Goal: Book appointment/travel/reservation

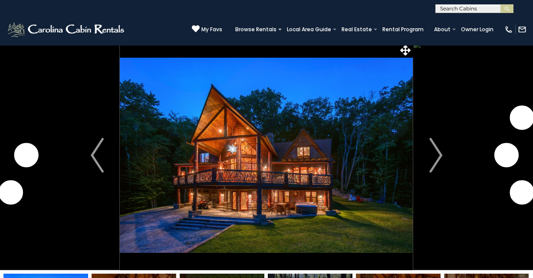
scroll to position [7, 0]
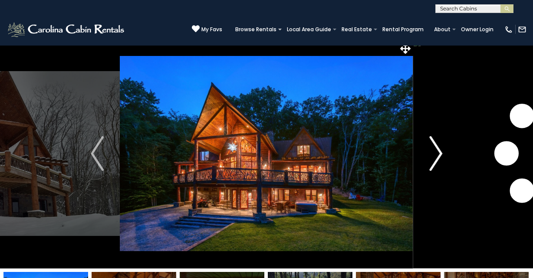
click at [429, 150] on button "Next" at bounding box center [435, 154] width 45 height 230
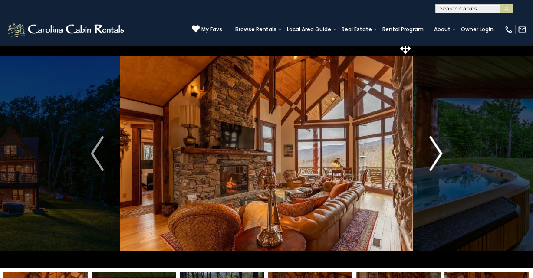
click at [429, 150] on button "Next" at bounding box center [435, 154] width 45 height 230
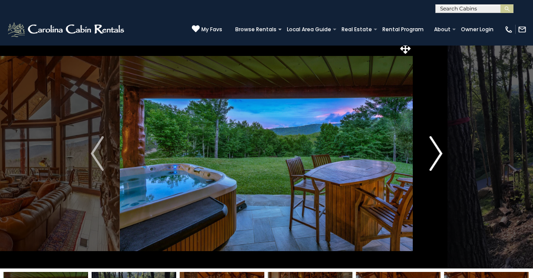
click at [429, 150] on button "Next" at bounding box center [435, 154] width 45 height 230
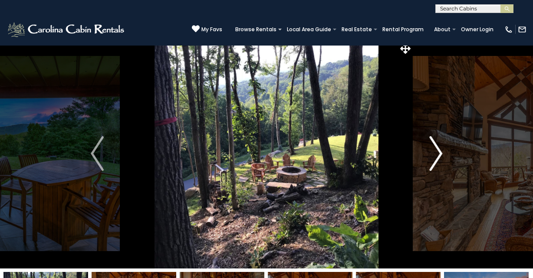
click at [429, 150] on button "Next" at bounding box center [435, 154] width 45 height 230
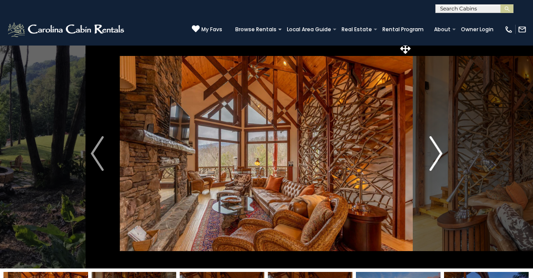
click at [429, 150] on button "Next" at bounding box center [435, 154] width 45 height 230
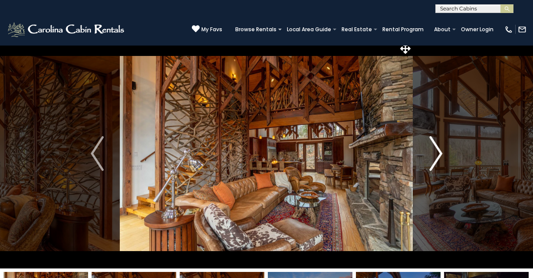
click at [429, 150] on button "Next" at bounding box center [435, 154] width 45 height 230
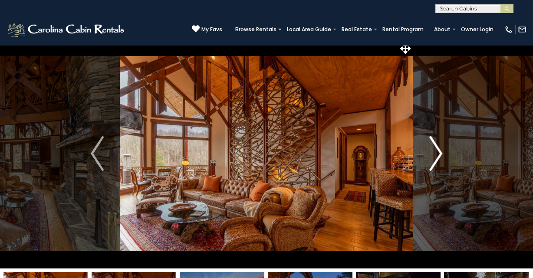
click at [429, 151] on button "Next" at bounding box center [435, 154] width 45 height 230
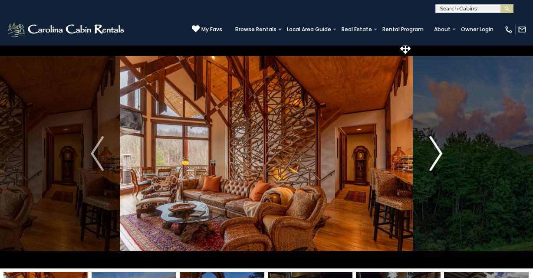
click at [429, 151] on button "Next" at bounding box center [435, 154] width 45 height 230
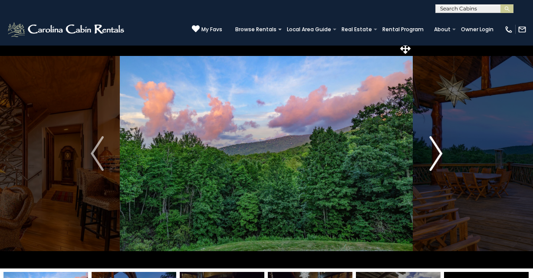
click at [429, 151] on button "Next" at bounding box center [435, 154] width 45 height 230
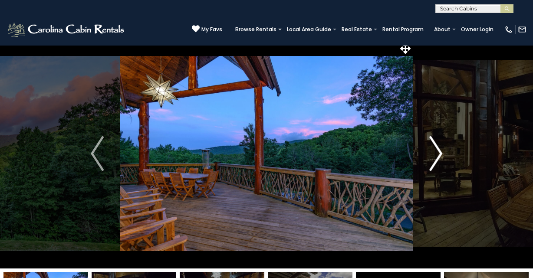
click at [429, 151] on button "Next" at bounding box center [435, 154] width 45 height 230
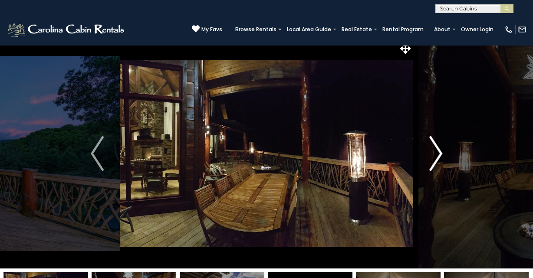
click at [429, 151] on button "Next" at bounding box center [435, 154] width 45 height 230
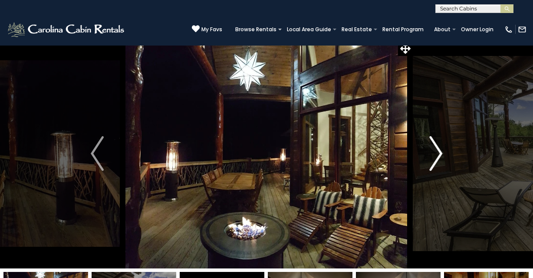
click at [429, 151] on button "Next" at bounding box center [435, 154] width 45 height 230
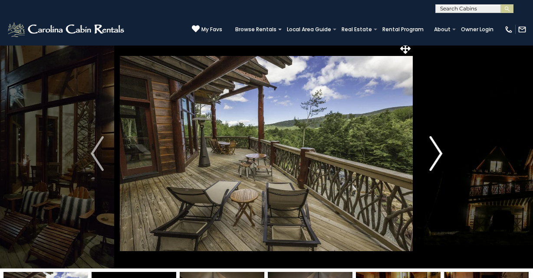
click at [429, 151] on button "Next" at bounding box center [435, 154] width 45 height 230
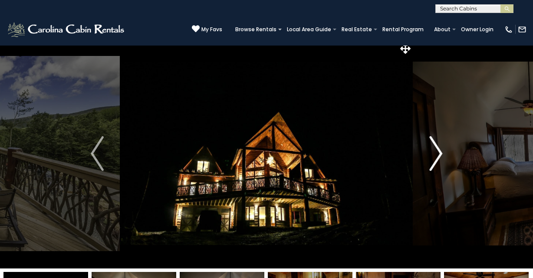
click at [429, 151] on button "Next" at bounding box center [435, 154] width 45 height 230
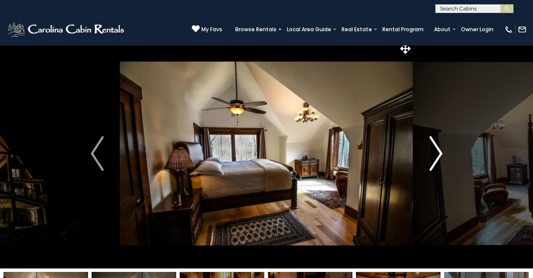
click at [429, 151] on button "Next" at bounding box center [435, 154] width 45 height 230
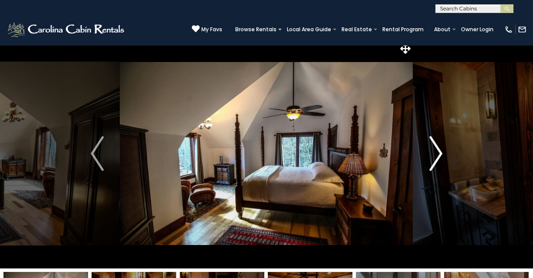
click at [429, 151] on button "Next" at bounding box center [435, 154] width 45 height 230
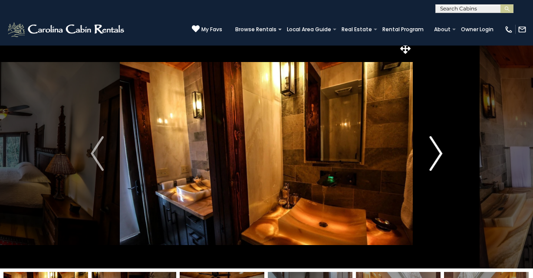
click at [429, 151] on button "Next" at bounding box center [435, 154] width 45 height 230
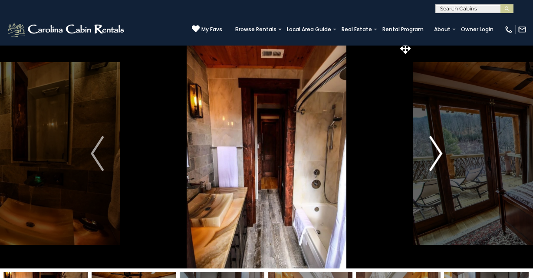
click at [429, 151] on button "Next" at bounding box center [435, 154] width 45 height 230
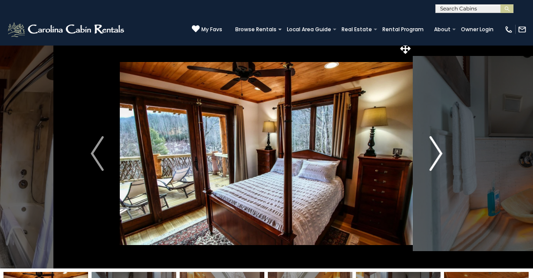
click at [429, 151] on button "Next" at bounding box center [435, 154] width 45 height 230
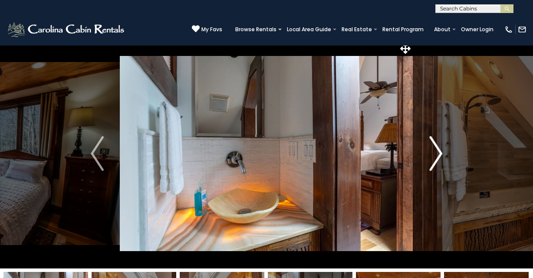
click at [429, 151] on button "Next" at bounding box center [435, 154] width 45 height 230
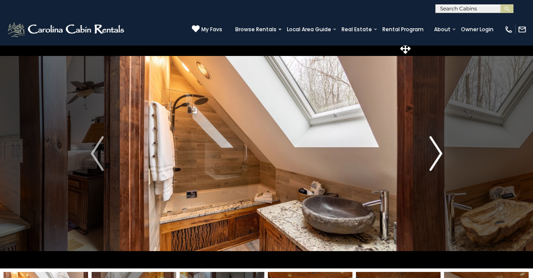
click at [429, 151] on button "Next" at bounding box center [435, 154] width 45 height 230
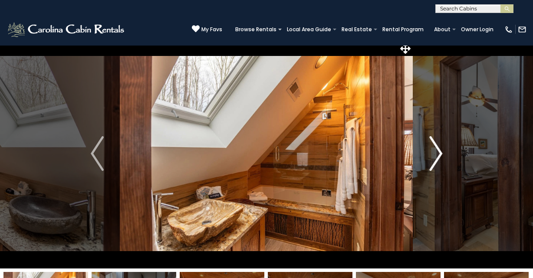
click at [429, 151] on button "Next" at bounding box center [435, 154] width 45 height 230
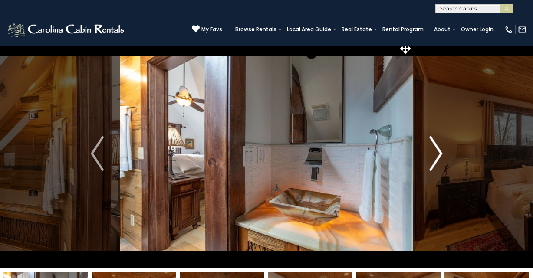
click at [429, 151] on button "Next" at bounding box center [435, 154] width 45 height 230
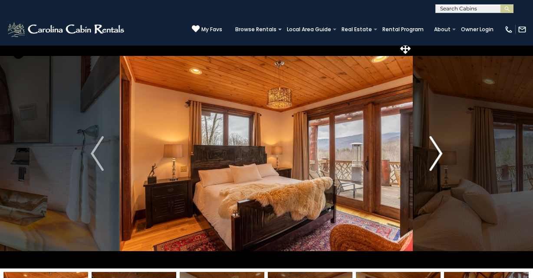
click at [429, 151] on button "Next" at bounding box center [435, 154] width 45 height 230
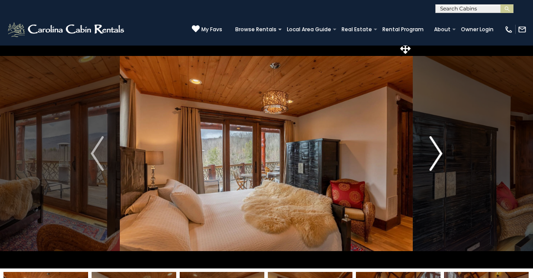
click at [429, 151] on button "Next" at bounding box center [435, 154] width 45 height 230
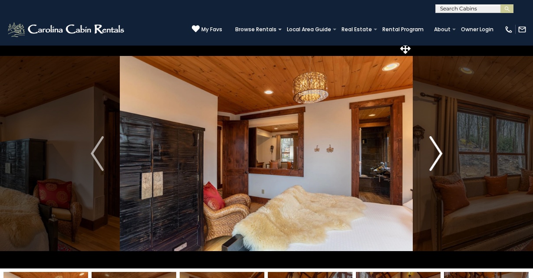
click at [428, 151] on button "Next" at bounding box center [435, 154] width 45 height 230
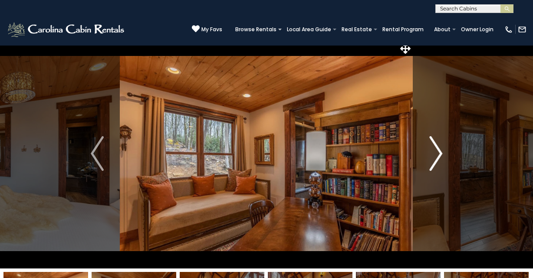
click at [428, 151] on button "Next" at bounding box center [435, 154] width 45 height 230
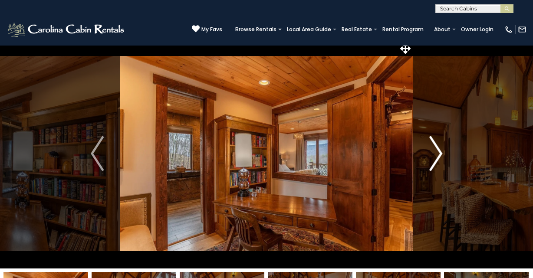
click at [428, 151] on button "Next" at bounding box center [435, 154] width 45 height 230
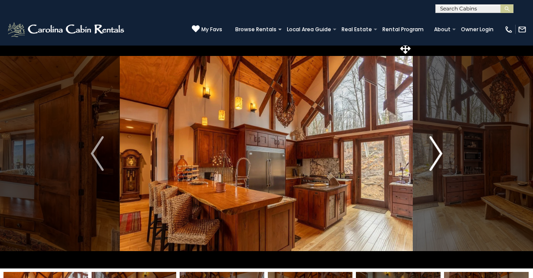
click at [428, 151] on button "Next" at bounding box center [435, 154] width 45 height 230
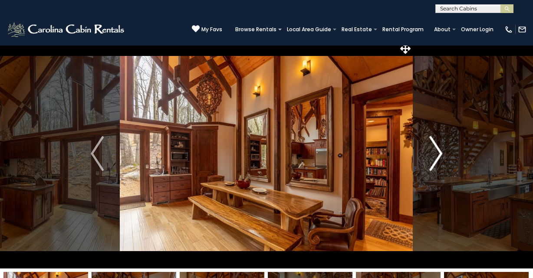
click at [428, 151] on button "Next" at bounding box center [435, 154] width 45 height 230
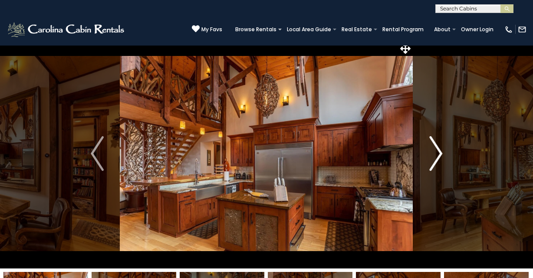
click at [428, 152] on button "Next" at bounding box center [435, 154] width 45 height 230
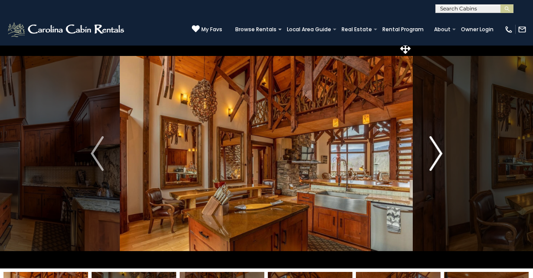
click at [428, 152] on button "Next" at bounding box center [435, 154] width 45 height 230
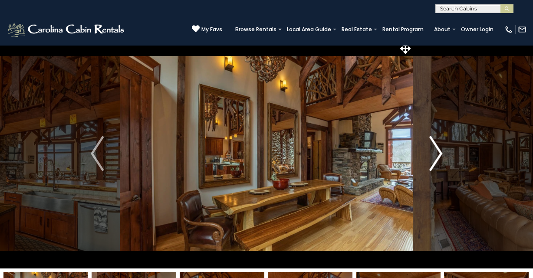
click at [428, 152] on button "Next" at bounding box center [435, 154] width 45 height 230
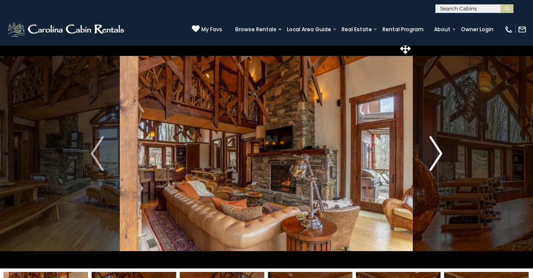
click at [428, 152] on button "Next" at bounding box center [435, 154] width 45 height 230
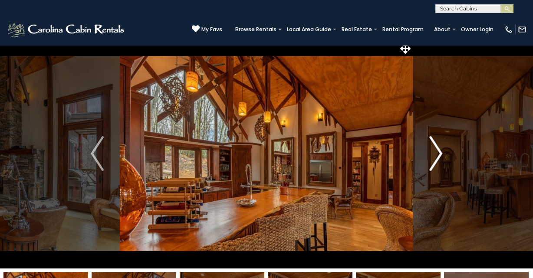
click at [428, 152] on button "Next" at bounding box center [435, 154] width 45 height 230
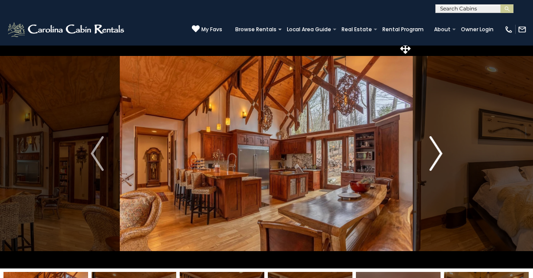
click at [428, 153] on button "Next" at bounding box center [435, 154] width 45 height 230
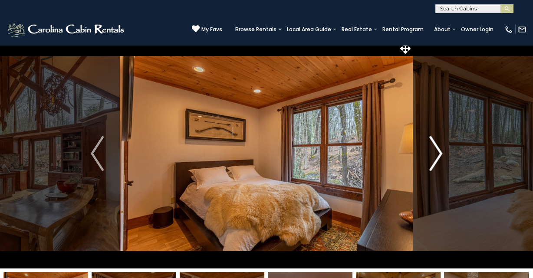
click at [428, 153] on button "Next" at bounding box center [435, 154] width 45 height 230
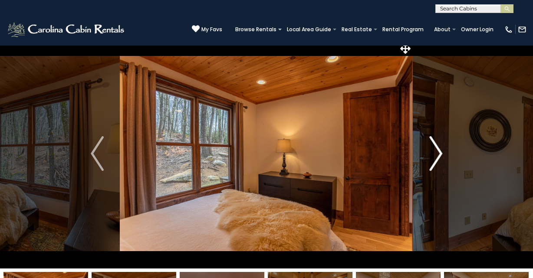
click at [428, 153] on button "Next" at bounding box center [435, 154] width 45 height 230
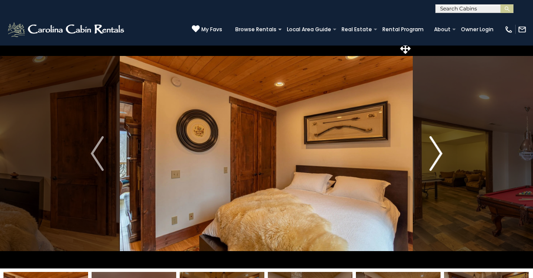
click at [428, 153] on button "Next" at bounding box center [435, 154] width 45 height 230
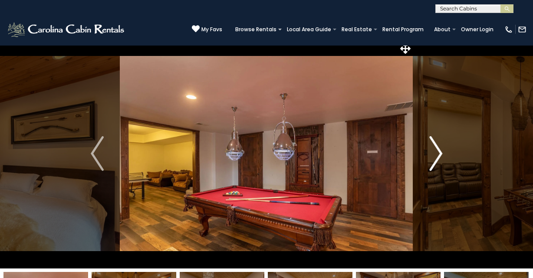
click at [428, 153] on button "Next" at bounding box center [435, 154] width 45 height 230
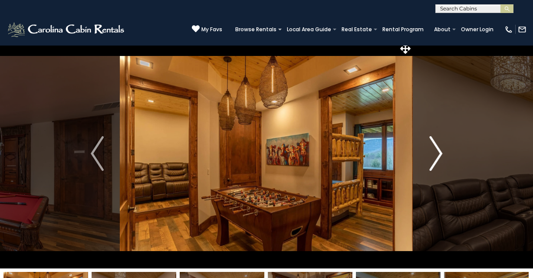
click at [428, 153] on button "Next" at bounding box center [435, 154] width 45 height 230
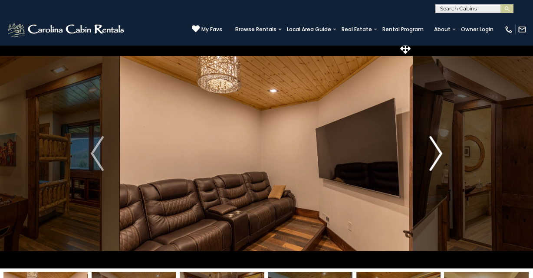
click at [428, 153] on button "Next" at bounding box center [435, 154] width 45 height 230
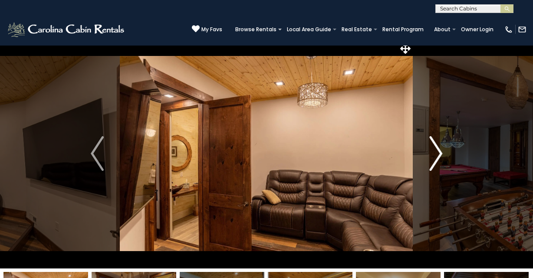
click at [428, 153] on button "Next" at bounding box center [435, 154] width 45 height 230
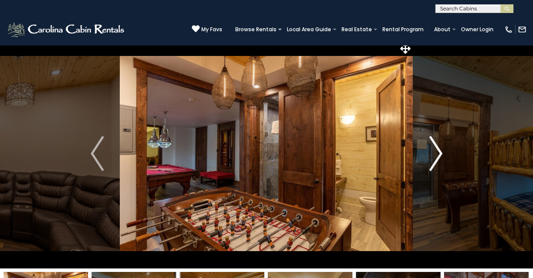
click at [428, 153] on button "Next" at bounding box center [435, 154] width 45 height 230
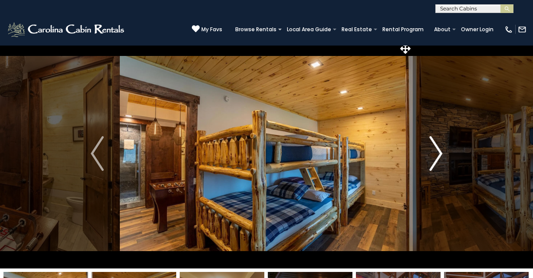
click at [428, 153] on button "Next" at bounding box center [435, 154] width 45 height 230
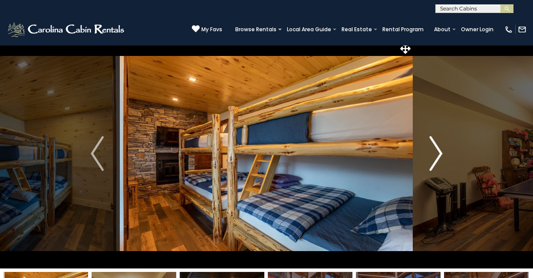
click at [428, 153] on button "Next" at bounding box center [435, 154] width 45 height 230
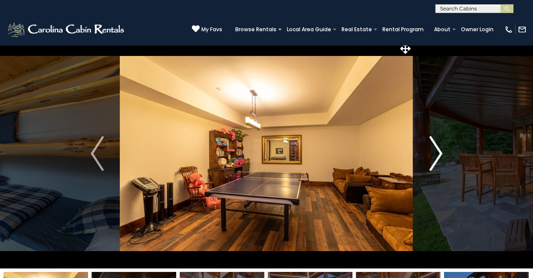
click at [428, 153] on button "Next" at bounding box center [435, 154] width 45 height 230
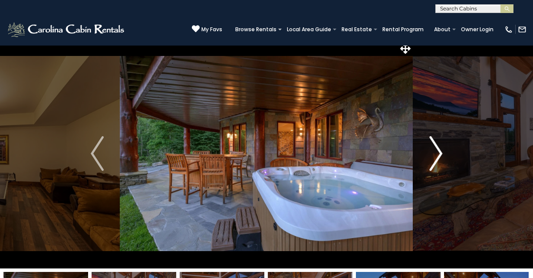
click at [428, 153] on button "Next" at bounding box center [435, 154] width 45 height 230
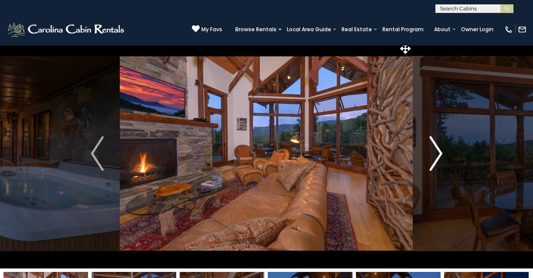
click at [428, 153] on button "Next" at bounding box center [435, 154] width 45 height 230
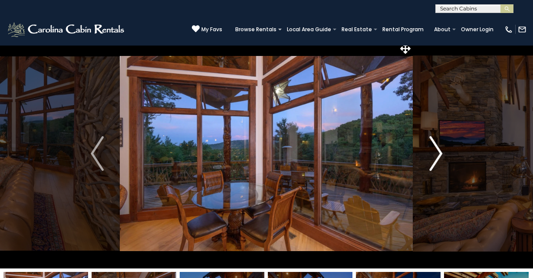
click at [428, 153] on button "Next" at bounding box center [435, 154] width 45 height 230
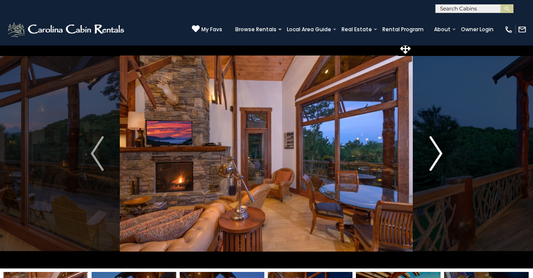
click at [428, 153] on button "Next" at bounding box center [435, 154] width 45 height 230
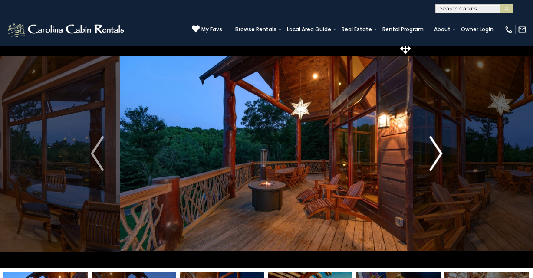
click at [428, 153] on button "Next" at bounding box center [435, 154] width 45 height 230
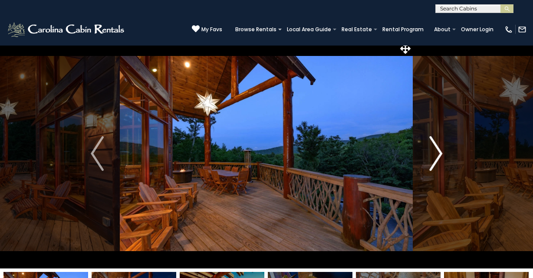
click at [428, 153] on button "Next" at bounding box center [435, 154] width 45 height 230
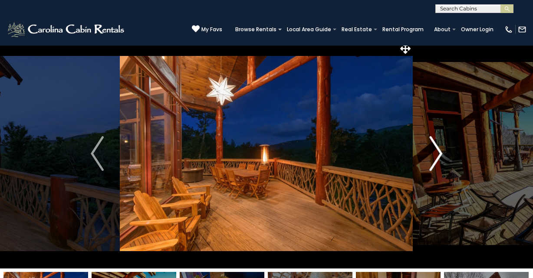
click at [428, 153] on button "Next" at bounding box center [435, 154] width 45 height 230
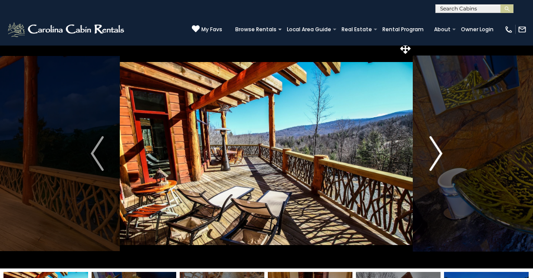
click at [428, 153] on button "Next" at bounding box center [435, 154] width 45 height 230
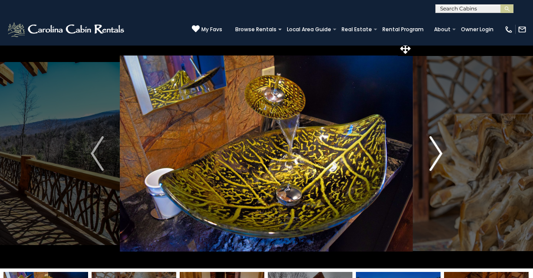
click at [428, 153] on button "Next" at bounding box center [435, 154] width 45 height 230
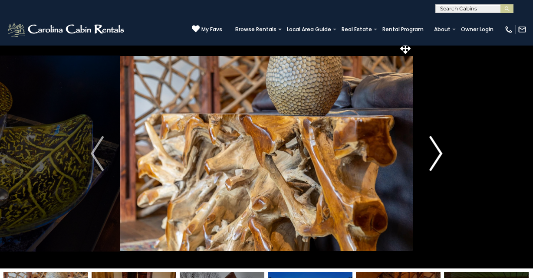
click at [428, 153] on button "Next" at bounding box center [435, 154] width 45 height 230
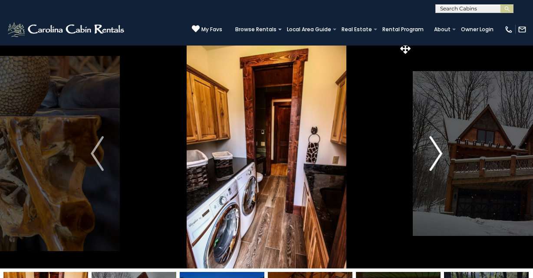
click at [428, 153] on button "Next" at bounding box center [435, 154] width 45 height 230
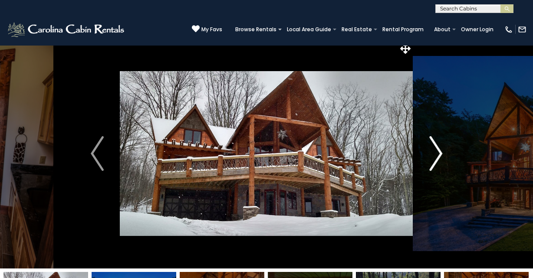
click at [428, 153] on button "Next" at bounding box center [435, 154] width 45 height 230
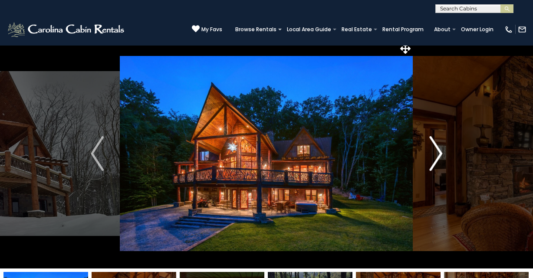
click at [428, 153] on button "Next" at bounding box center [435, 154] width 45 height 230
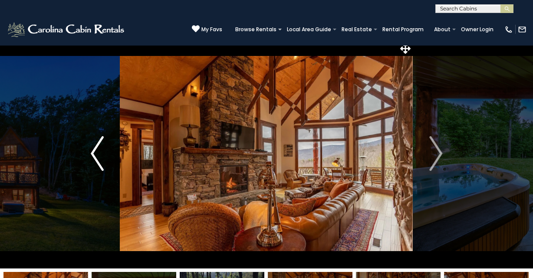
click at [91, 154] on img "Previous" at bounding box center [97, 153] width 13 height 35
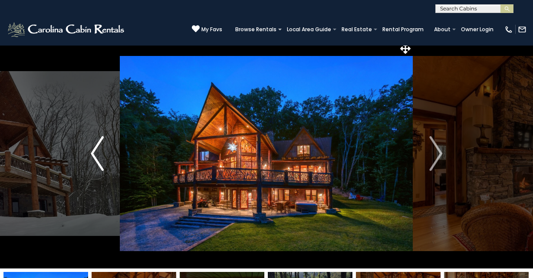
click at [92, 154] on img "Previous" at bounding box center [97, 153] width 13 height 35
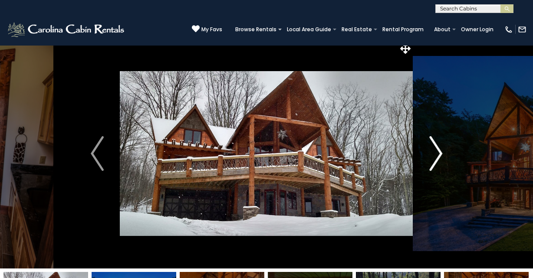
click at [432, 153] on img "Next" at bounding box center [435, 153] width 13 height 35
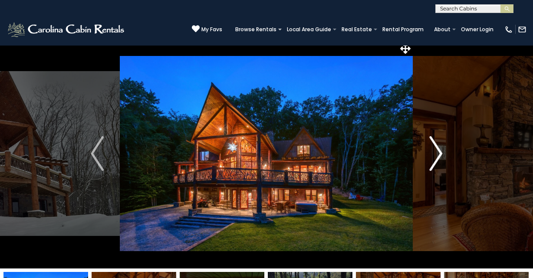
click at [432, 153] on img "Next" at bounding box center [435, 153] width 13 height 35
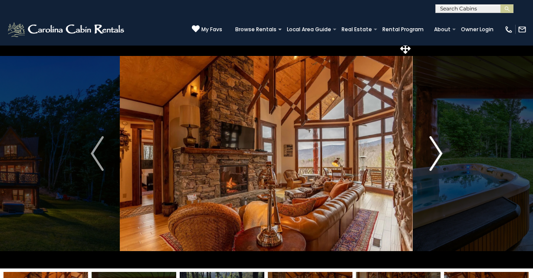
click at [432, 153] on img "Next" at bounding box center [435, 153] width 13 height 35
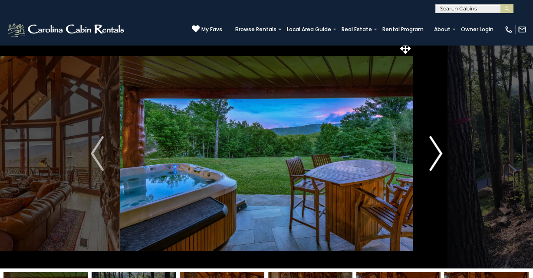
click at [432, 153] on img "Next" at bounding box center [435, 153] width 13 height 35
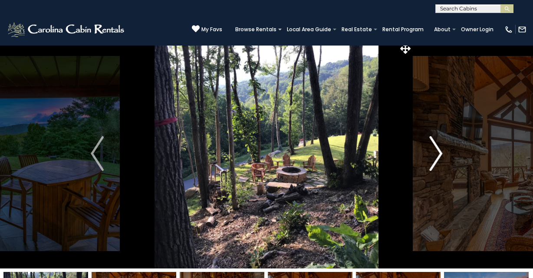
click at [430, 155] on img "Next" at bounding box center [435, 153] width 13 height 35
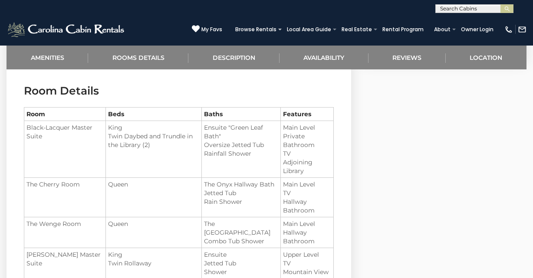
scroll to position [723, 0]
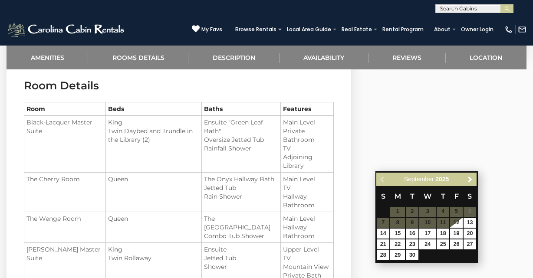
scroll to position [731, 0]
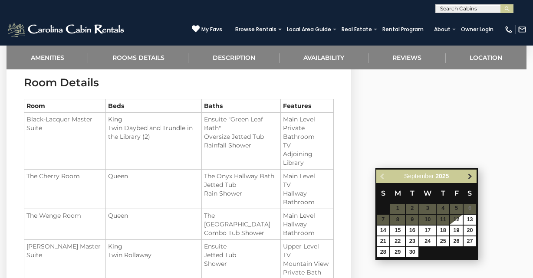
click at [471, 177] on span "Next" at bounding box center [470, 176] width 7 height 7
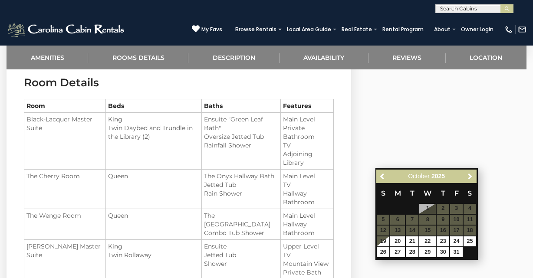
click at [471, 177] on span "Next" at bounding box center [470, 176] width 7 height 7
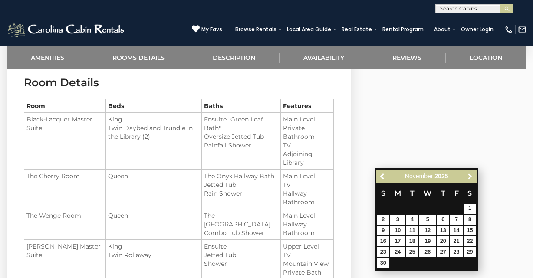
click at [471, 177] on span "Next" at bounding box center [470, 176] width 7 height 7
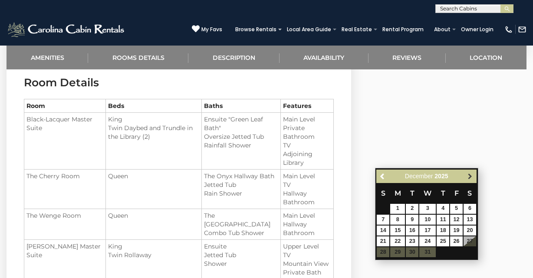
click at [471, 177] on span "Next" at bounding box center [470, 176] width 7 height 7
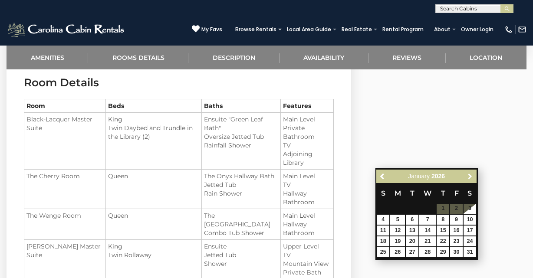
click at [471, 177] on span "Next" at bounding box center [470, 176] width 7 height 7
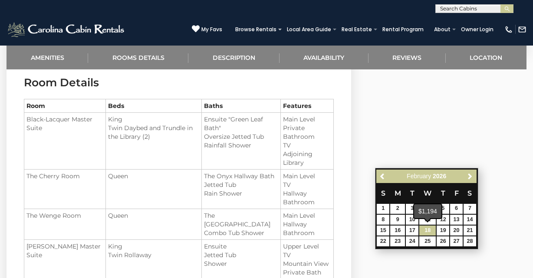
click at [431, 231] on link "18" at bounding box center [427, 231] width 17 height 10
type input "**********"
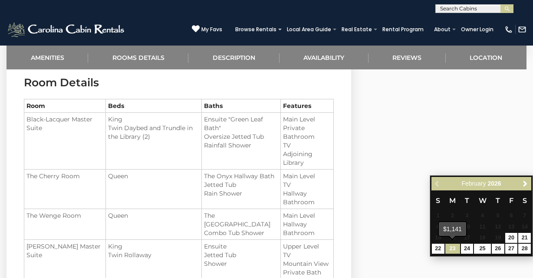
click at [455, 246] on link "23" at bounding box center [453, 249] width 15 height 10
type input "**********"
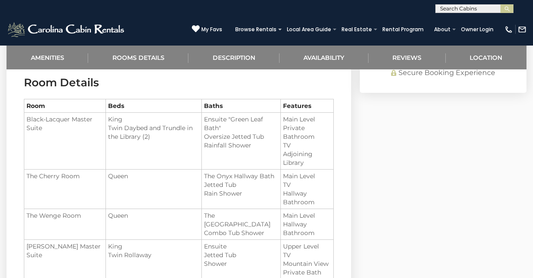
select select "**"
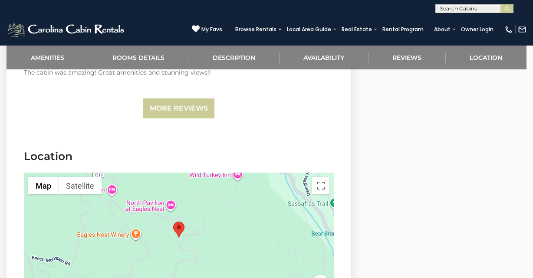
scroll to position [3103, 0]
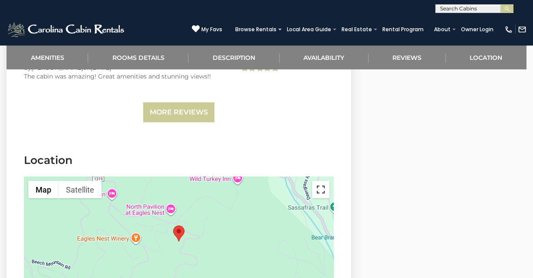
click at [320, 181] on button "Toggle fullscreen view" at bounding box center [320, 189] width 17 height 17
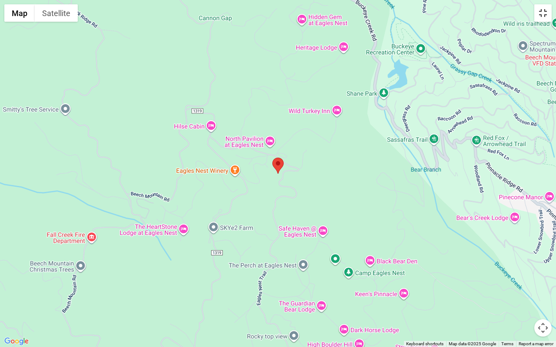
click at [533, 15] on button "Toggle fullscreen view" at bounding box center [542, 12] width 17 height 17
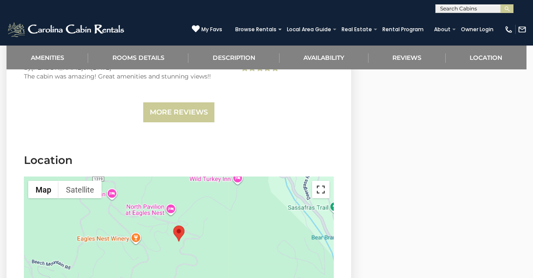
click at [317, 181] on button "Toggle fullscreen view" at bounding box center [320, 189] width 17 height 17
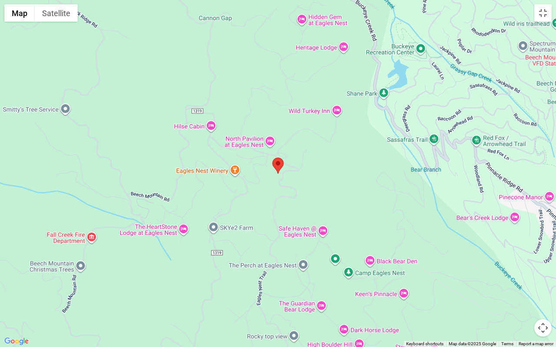
click at [533, 278] on button "Map camera controls" at bounding box center [542, 327] width 17 height 17
click at [519, 278] on button "Zoom out" at bounding box center [520, 327] width 17 height 17
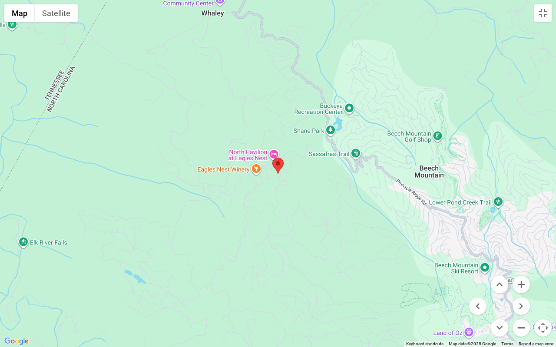
click at [519, 278] on button "Zoom out" at bounding box center [520, 327] width 17 height 17
